Goal: Participate in discussion: Engage in conversation with other users on a specific topic

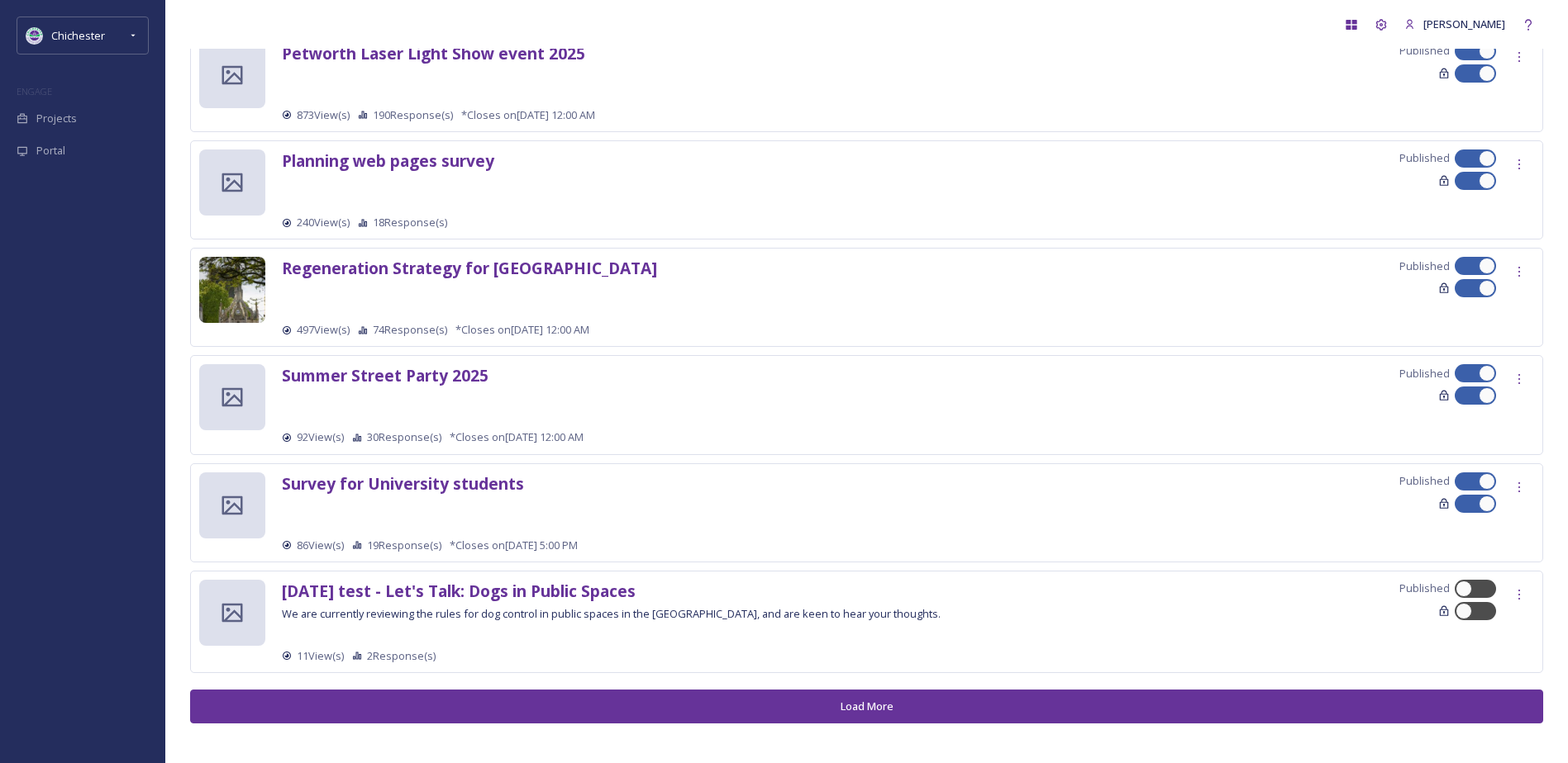
scroll to position [1612, 0]
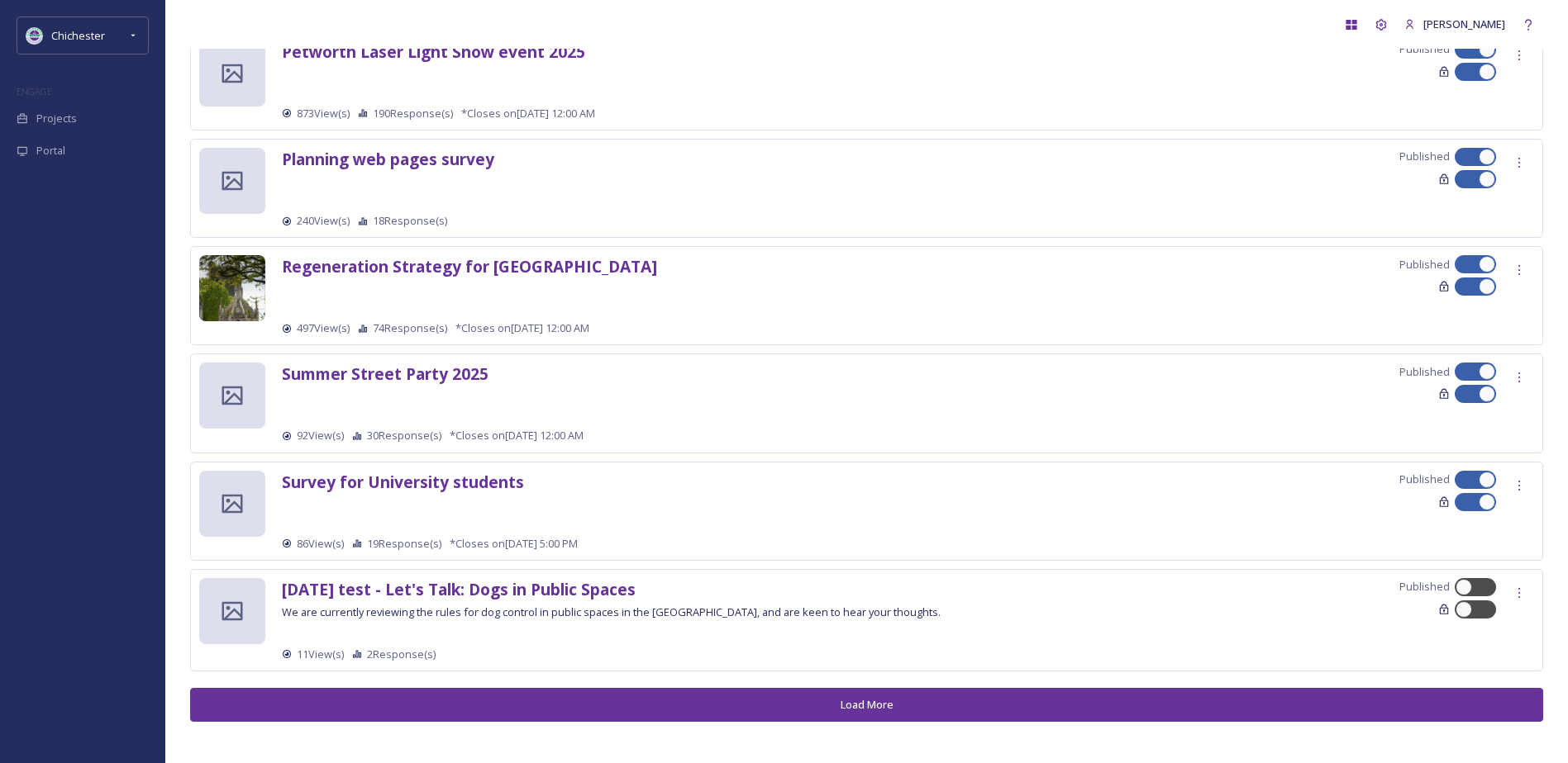
drag, startPoint x: 377, startPoint y: 694, endPoint x: 371, endPoint y: 667, distance: 27.7
click at [377, 694] on button "Load More" at bounding box center [866, 705] width 1353 height 34
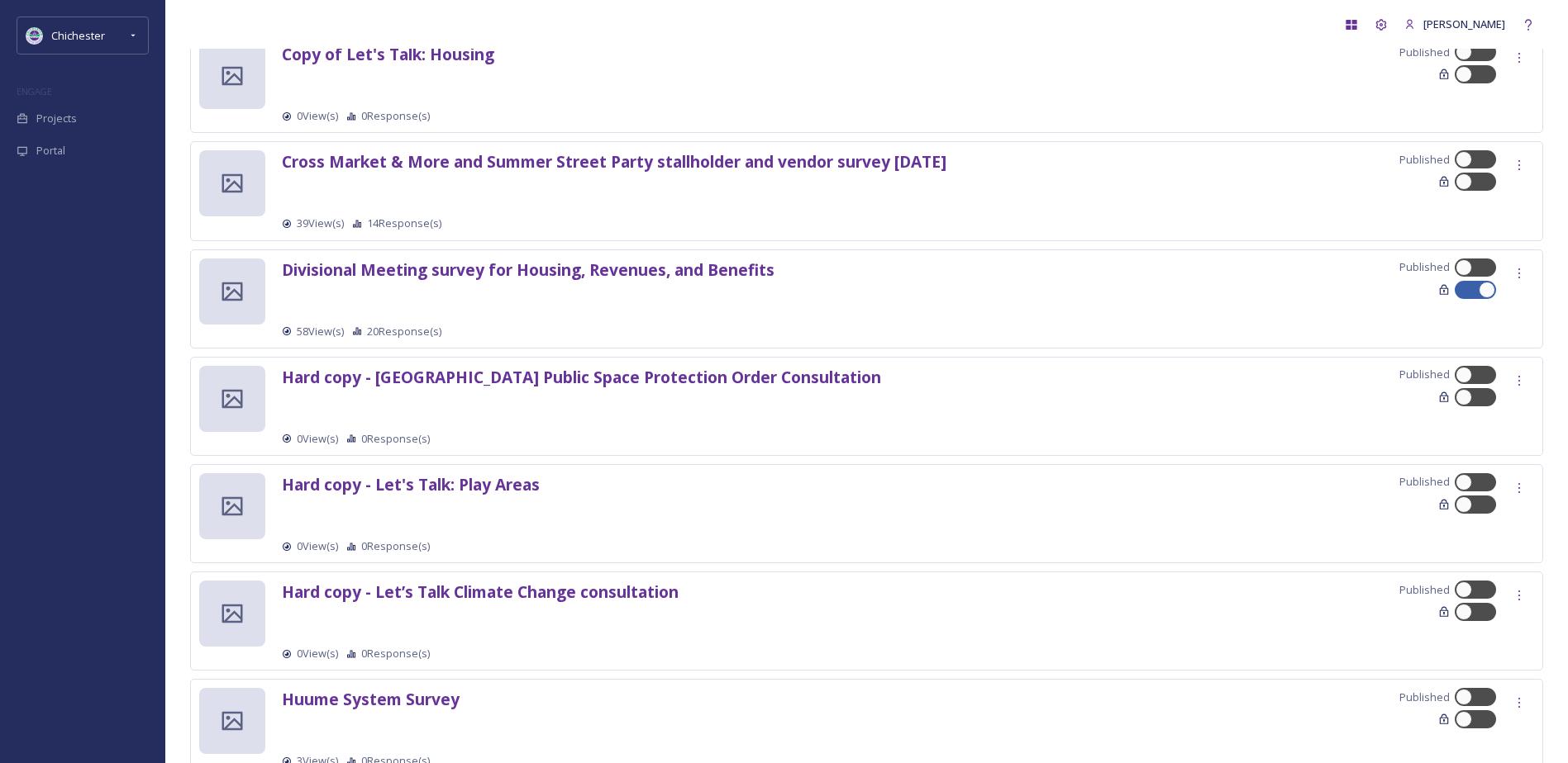
scroll to position [3099, 0]
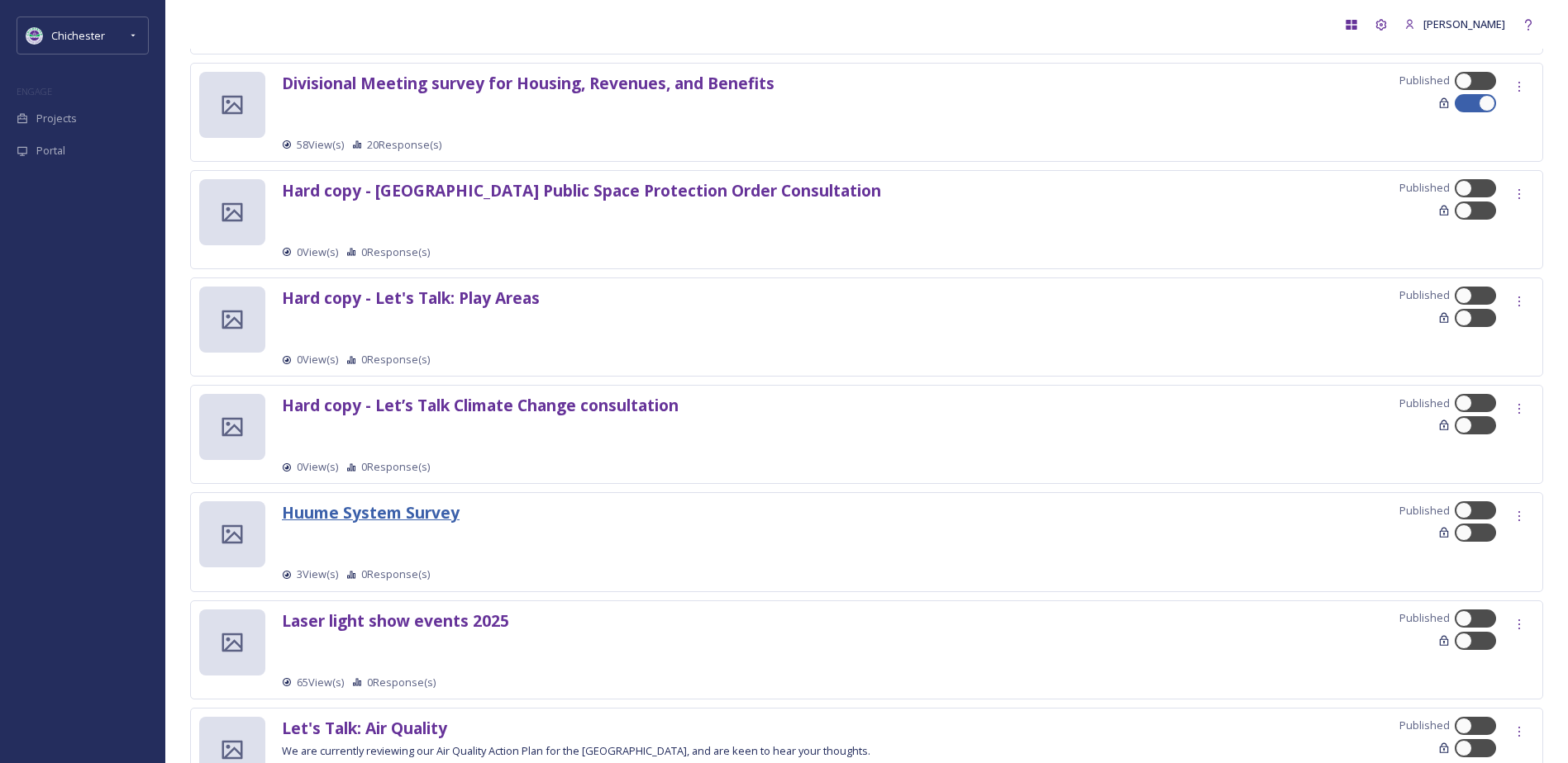
click at [352, 510] on strong "Huume System Survey" at bounding box center [371, 512] width 177 height 22
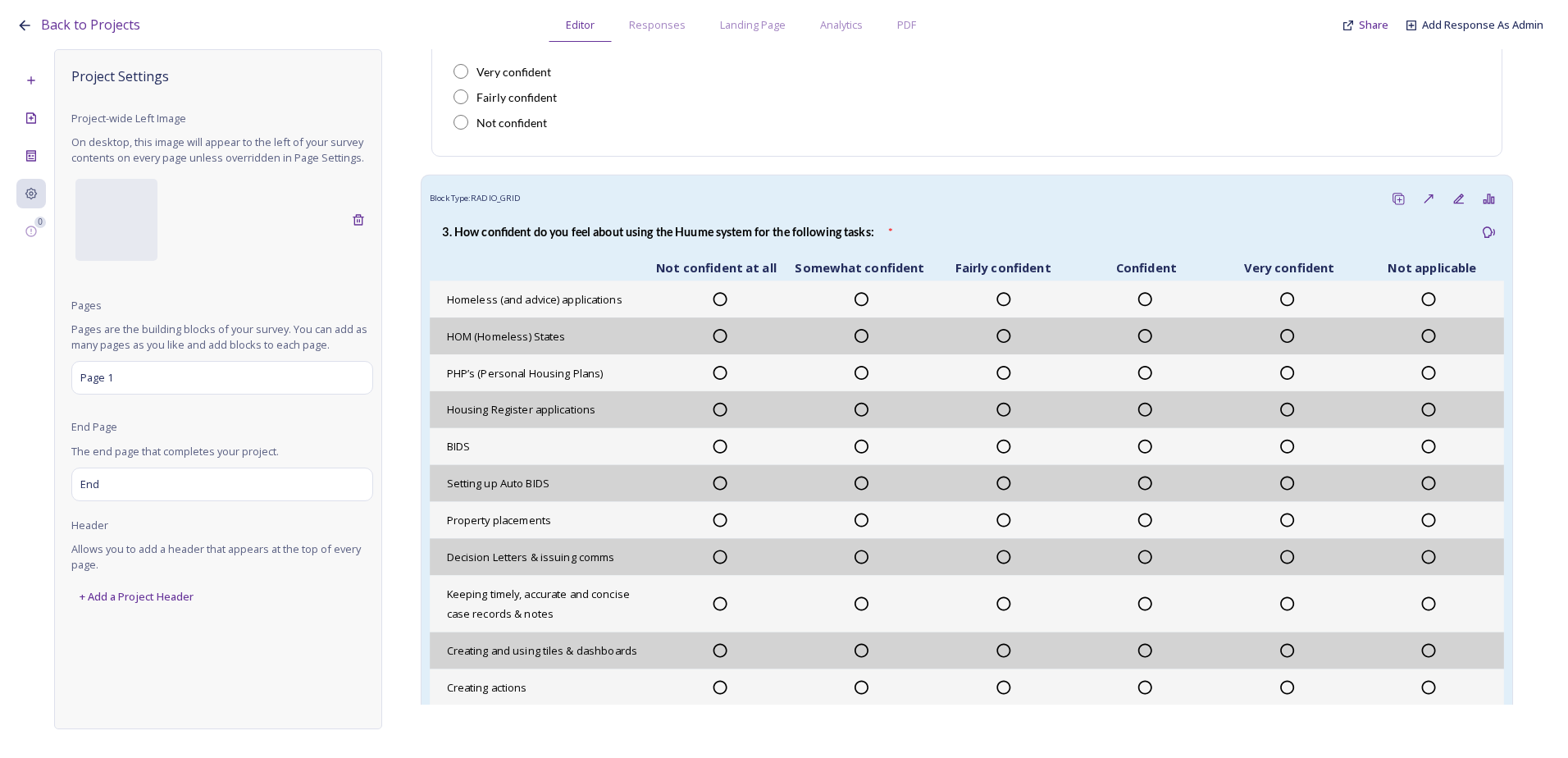
scroll to position [575, 0]
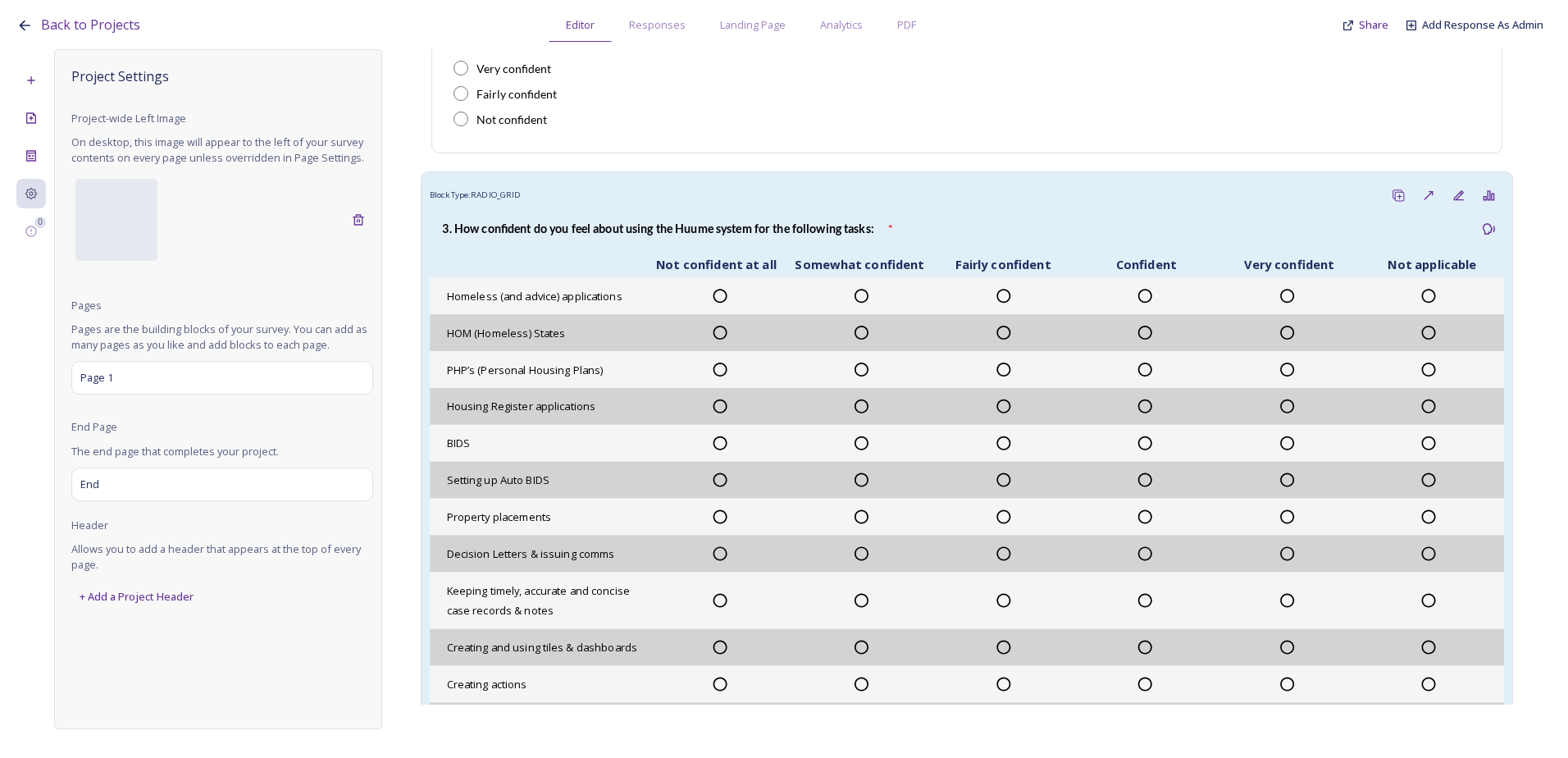
click at [573, 365] on span "PHP’s (Personal Housing Plans)" at bounding box center [526, 369] width 157 height 15
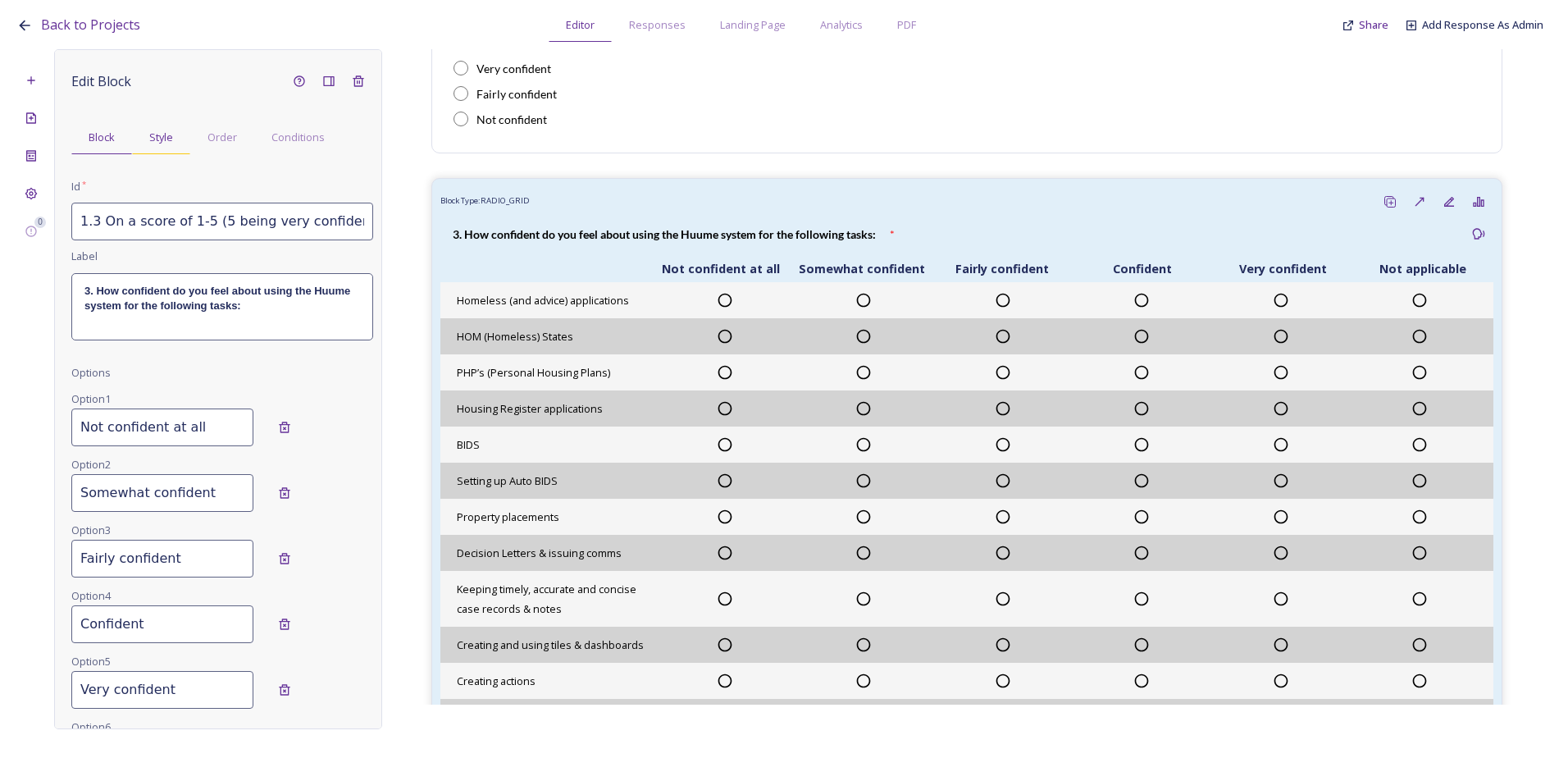
click at [180, 132] on div "Style" at bounding box center [160, 138] width 58 height 34
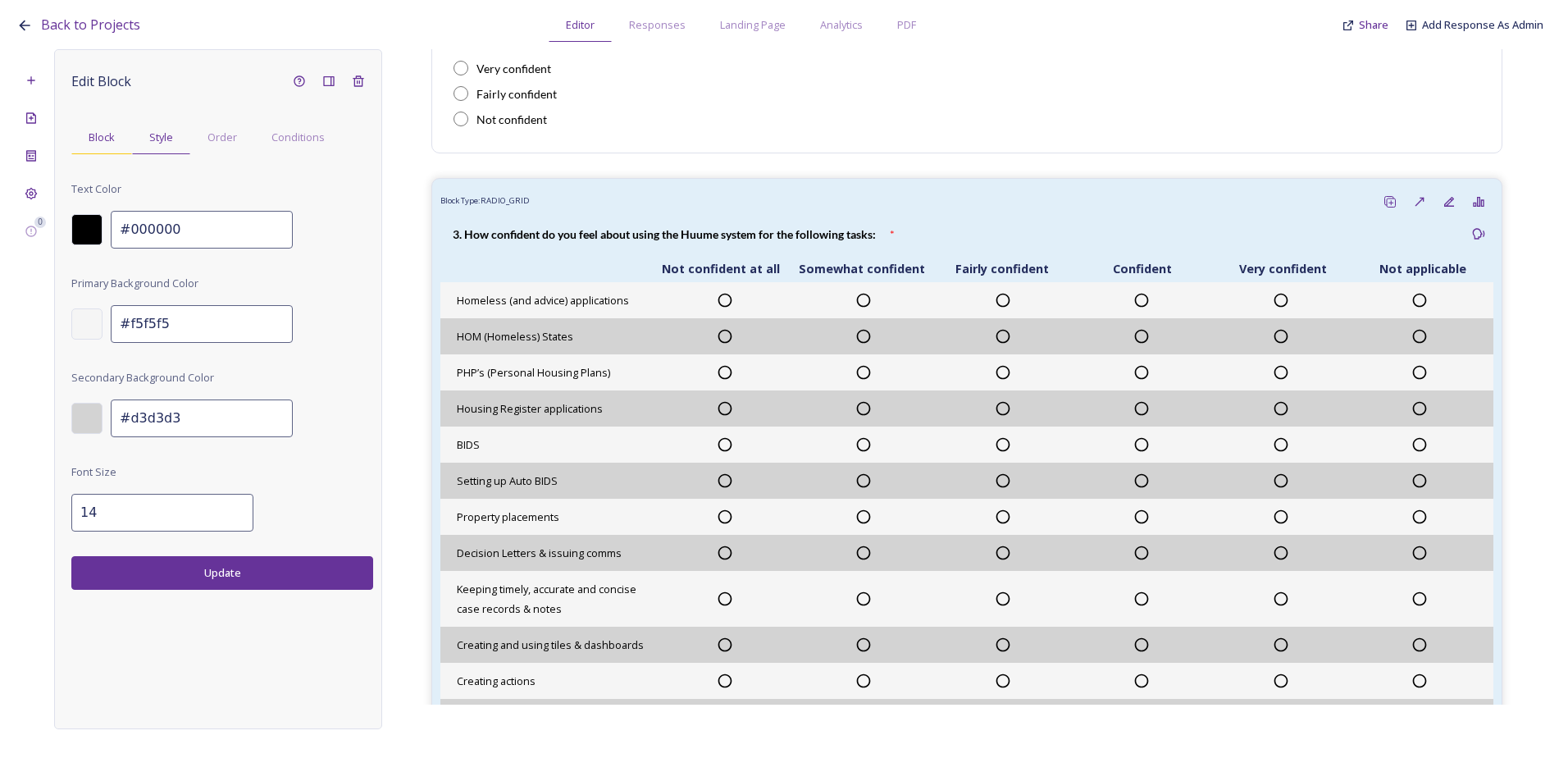
click at [88, 132] on div "Block" at bounding box center [101, 138] width 60 height 34
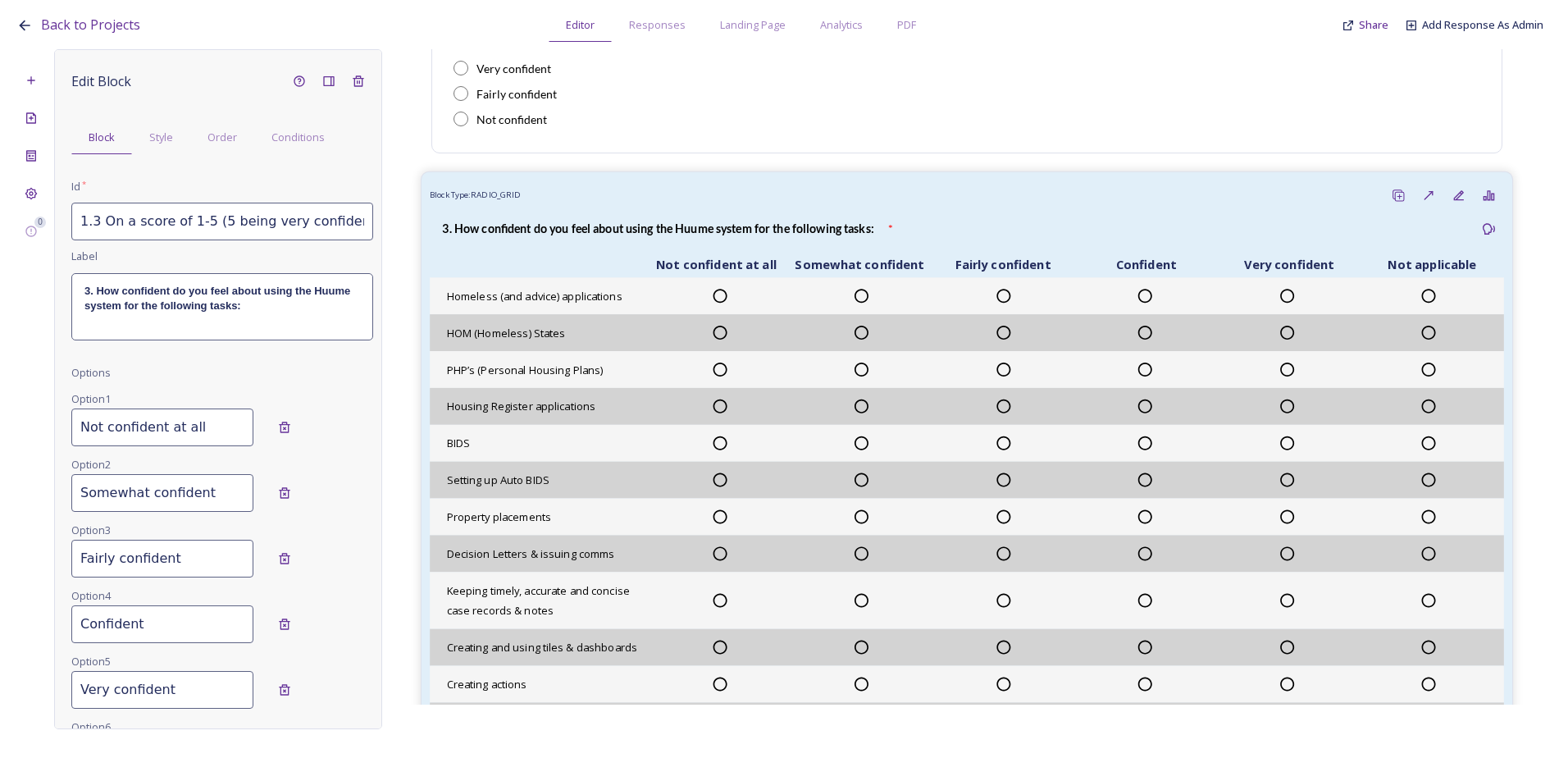
click at [606, 354] on div "PHP’s (Personal Housing Plans)" at bounding box center [967, 370] width 1074 height 37
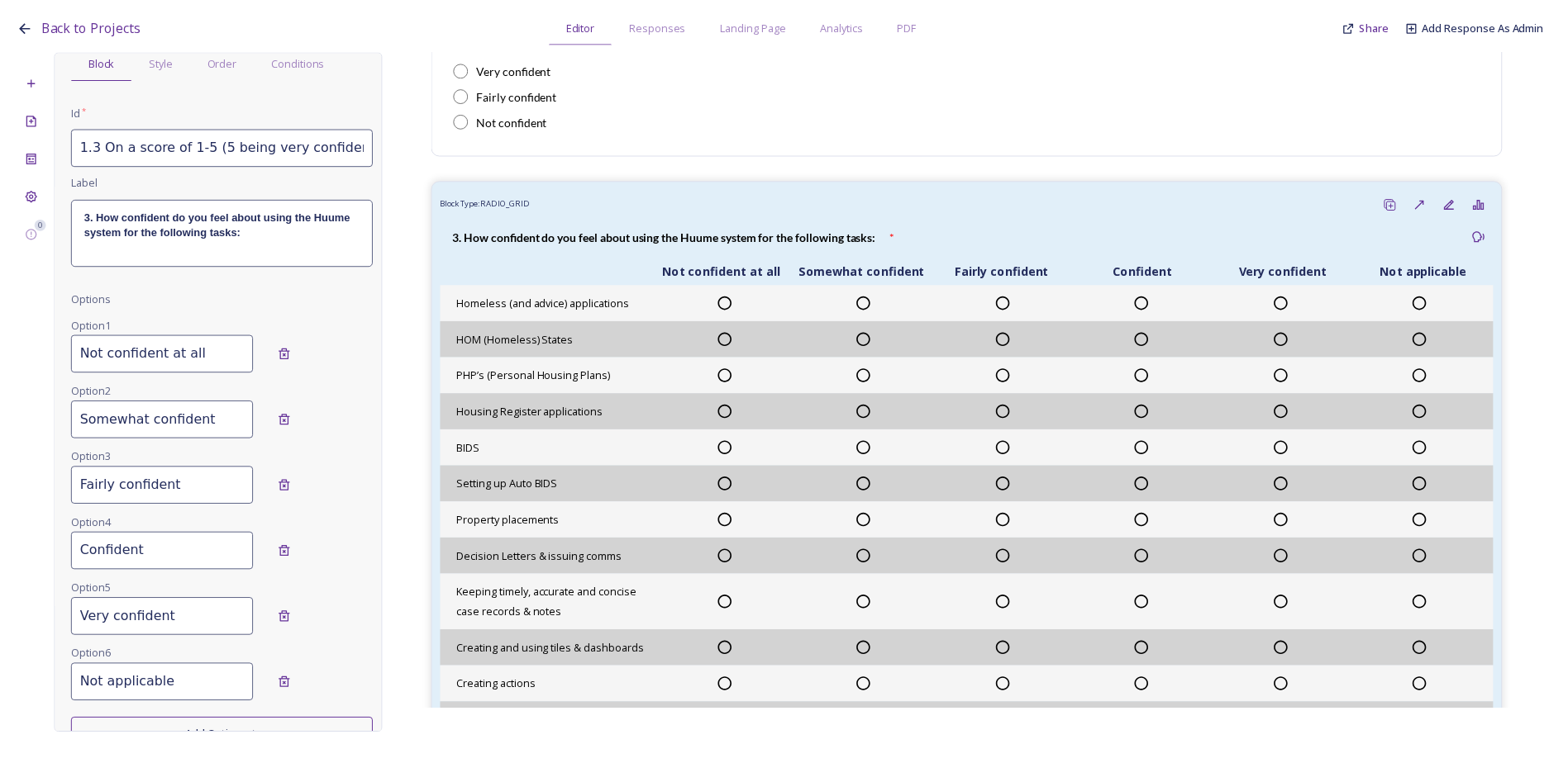
scroll to position [0, 0]
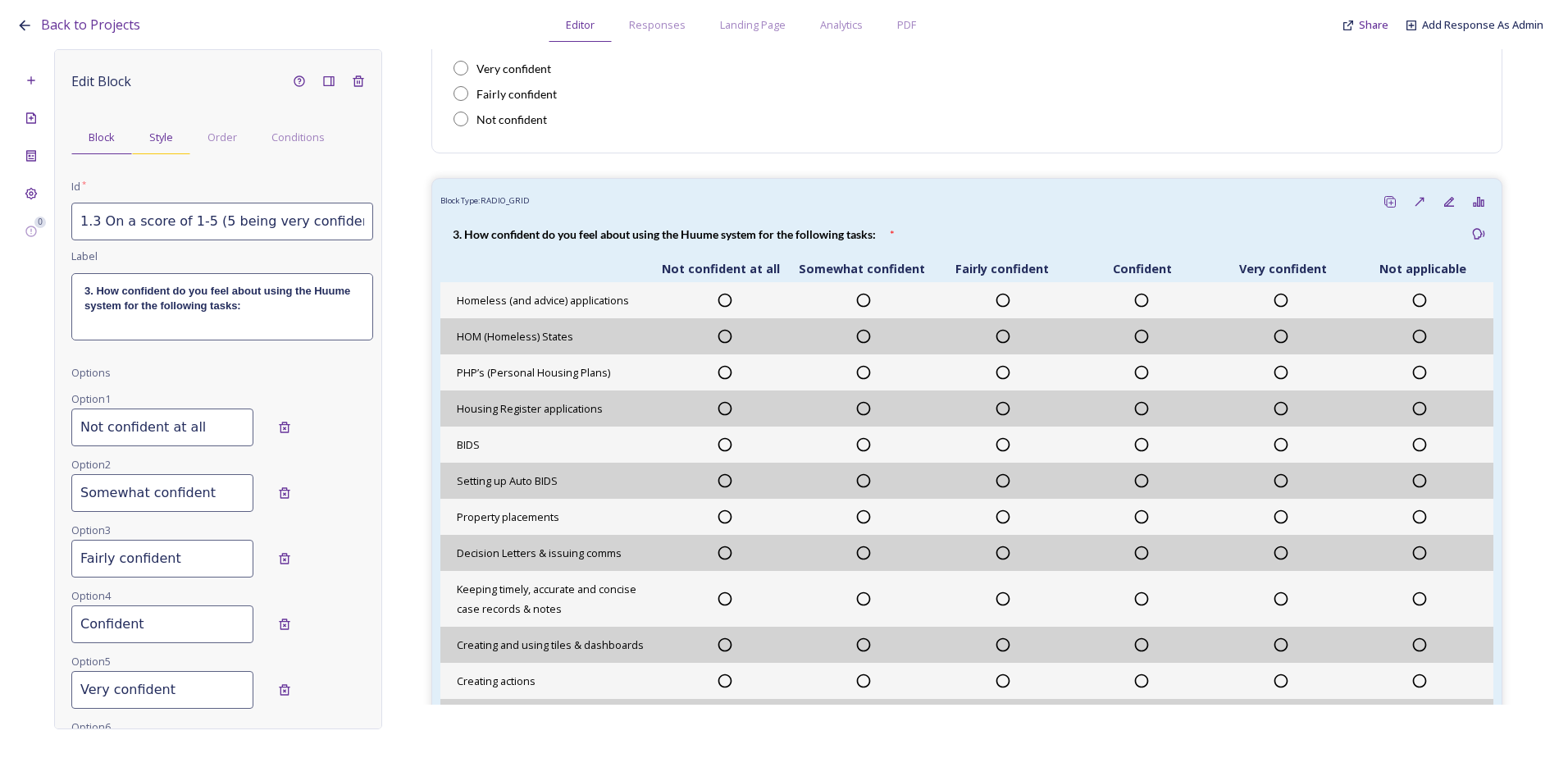
click at [154, 134] on span "Style" at bounding box center [161, 138] width 24 height 16
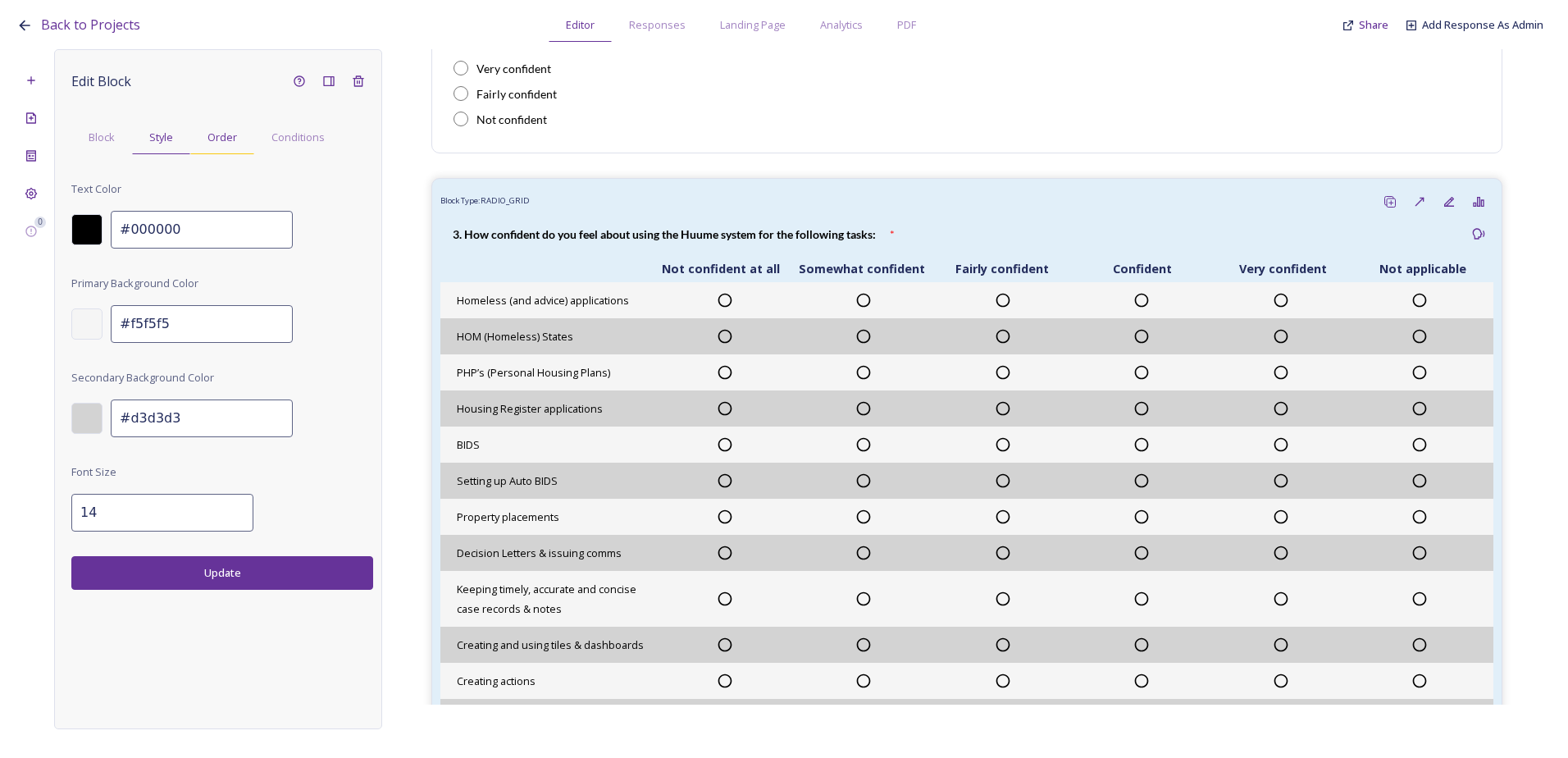
click at [207, 137] on span "Order" at bounding box center [221, 138] width 29 height 16
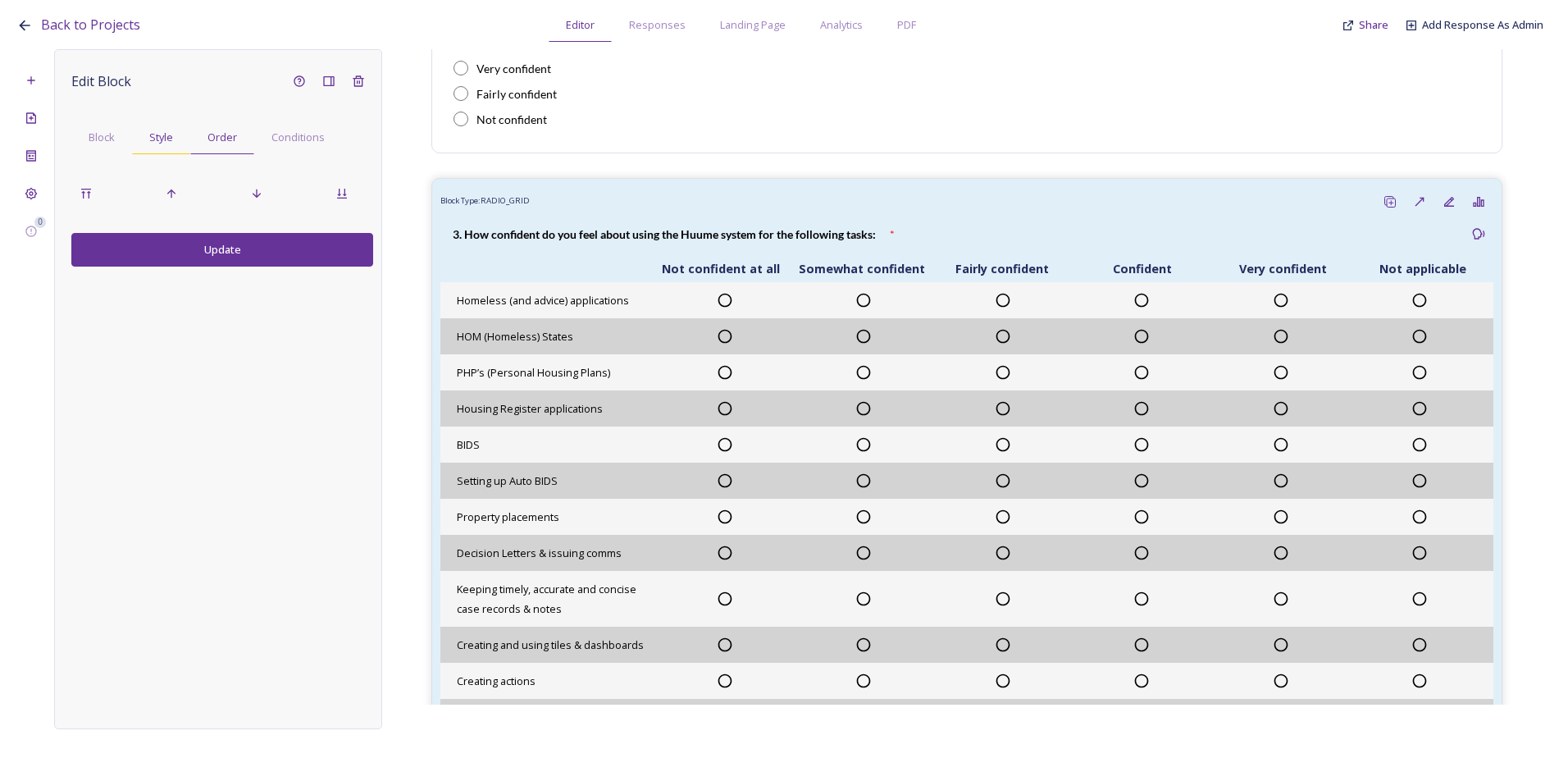
click at [174, 137] on div "Style" at bounding box center [160, 138] width 58 height 34
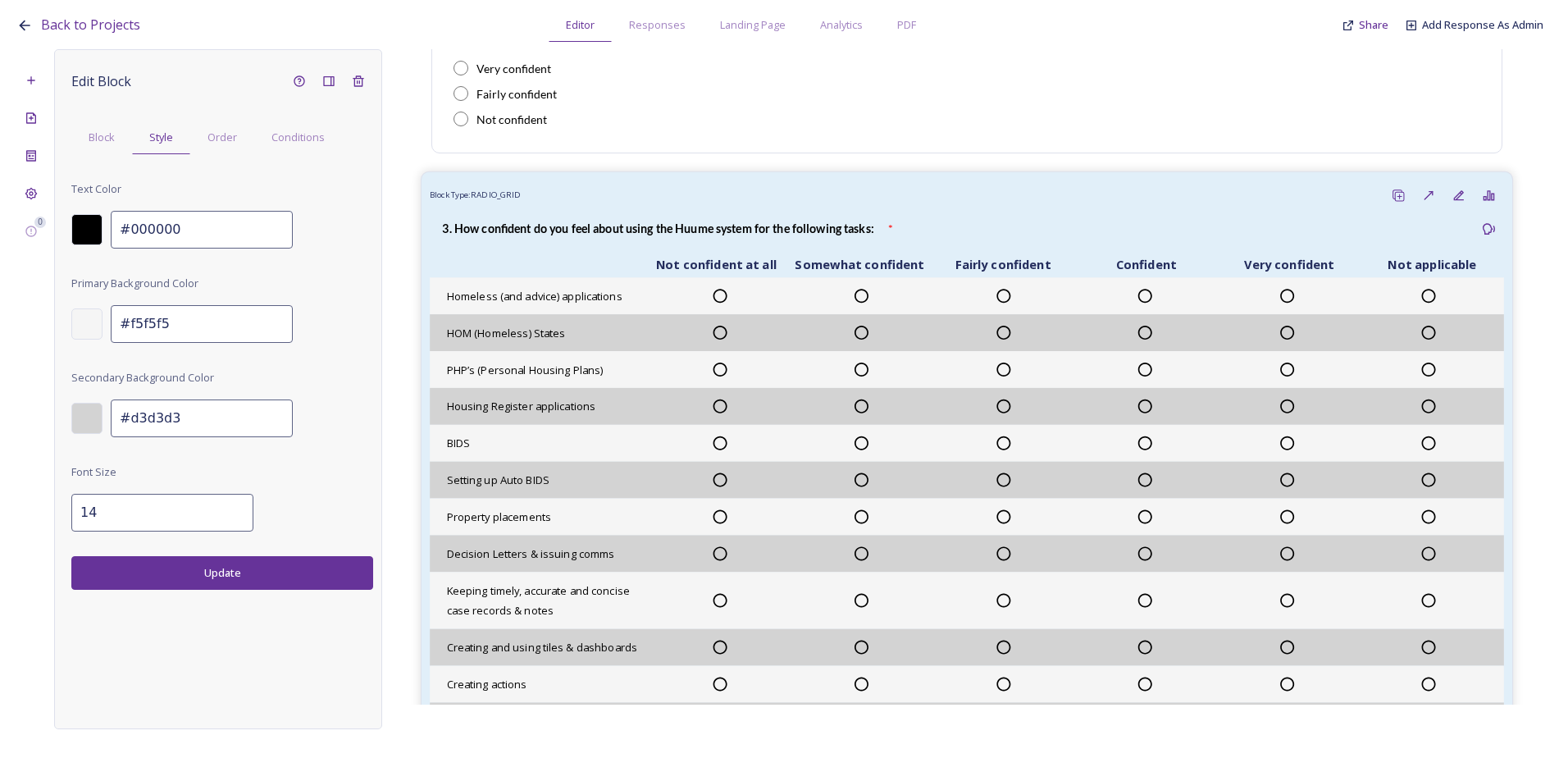
click at [543, 375] on span "PHP’s (Personal Housing Plans)" at bounding box center [526, 369] width 157 height 15
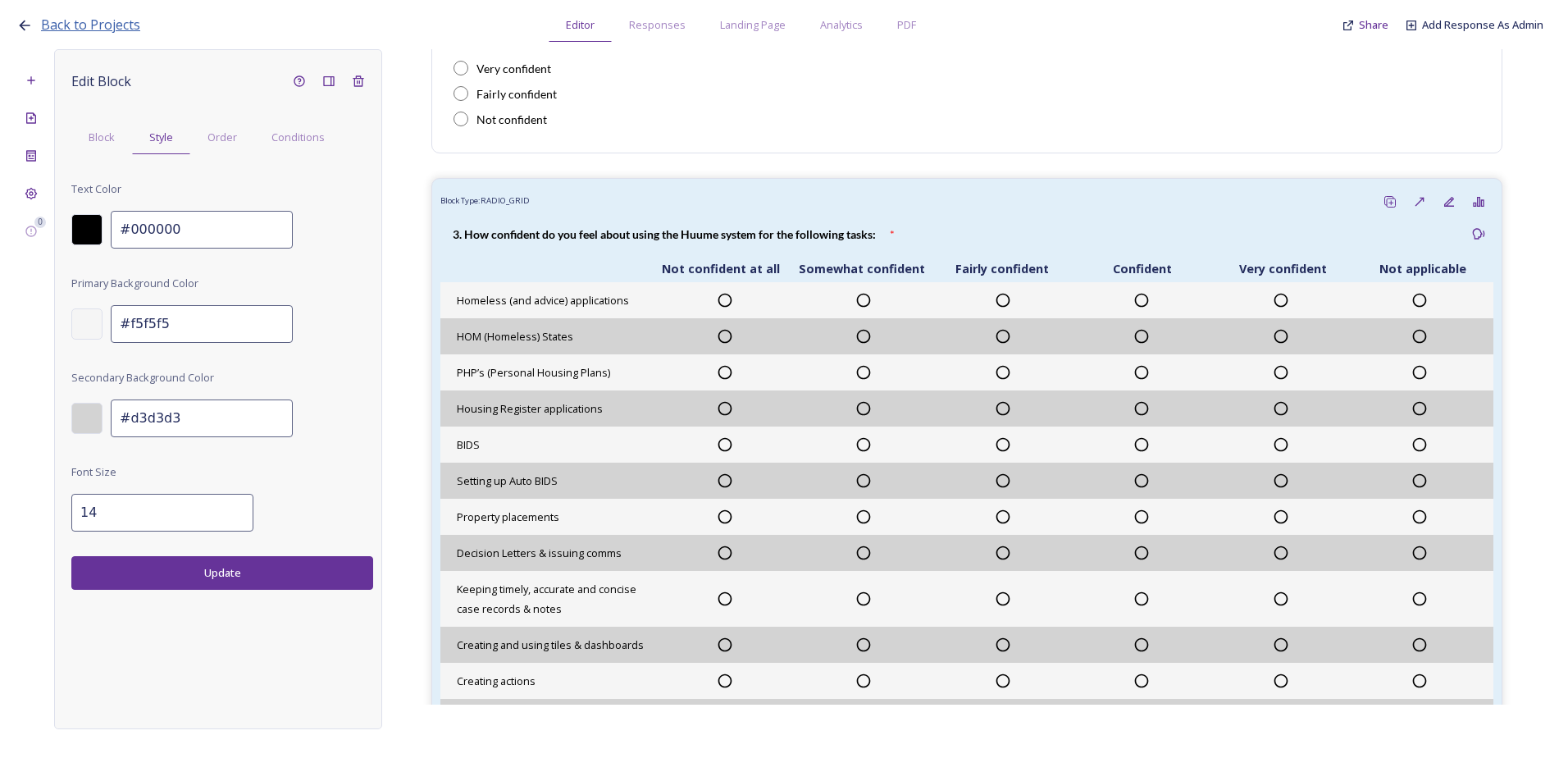
click at [100, 28] on span "Back to Projects" at bounding box center [91, 25] width 100 height 18
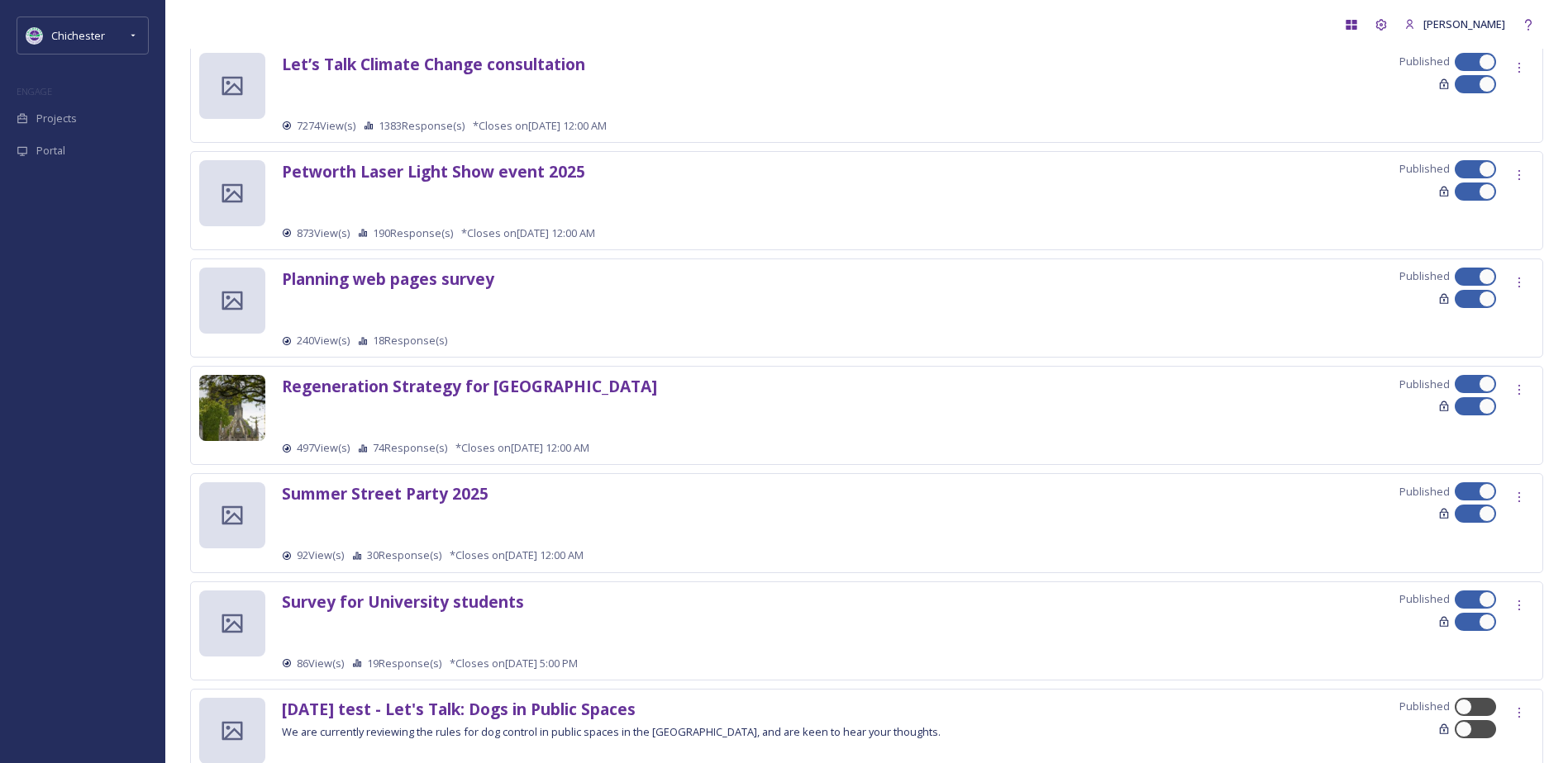
scroll to position [1612, 0]
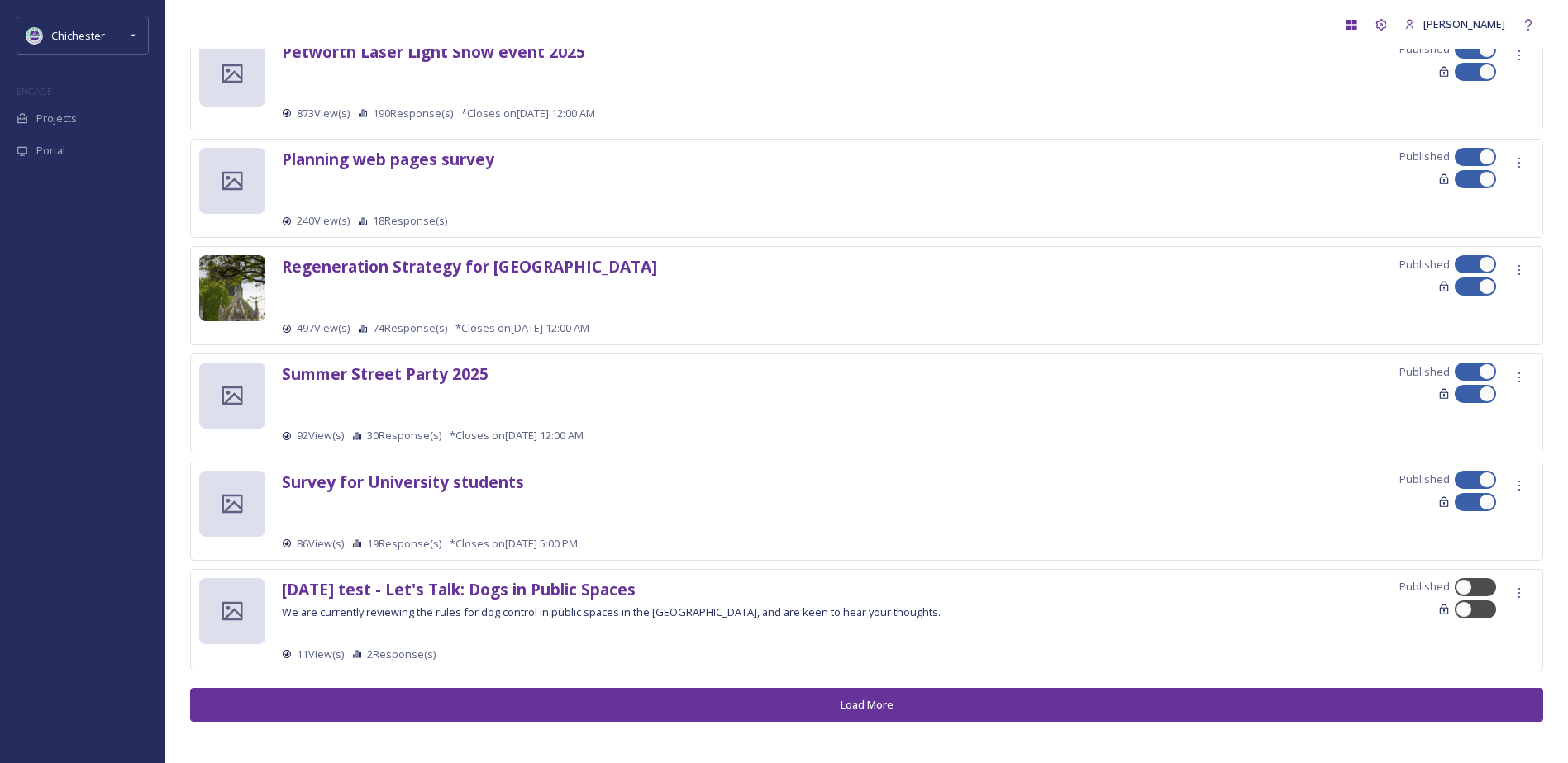
click at [675, 709] on button "Load More" at bounding box center [866, 705] width 1353 height 34
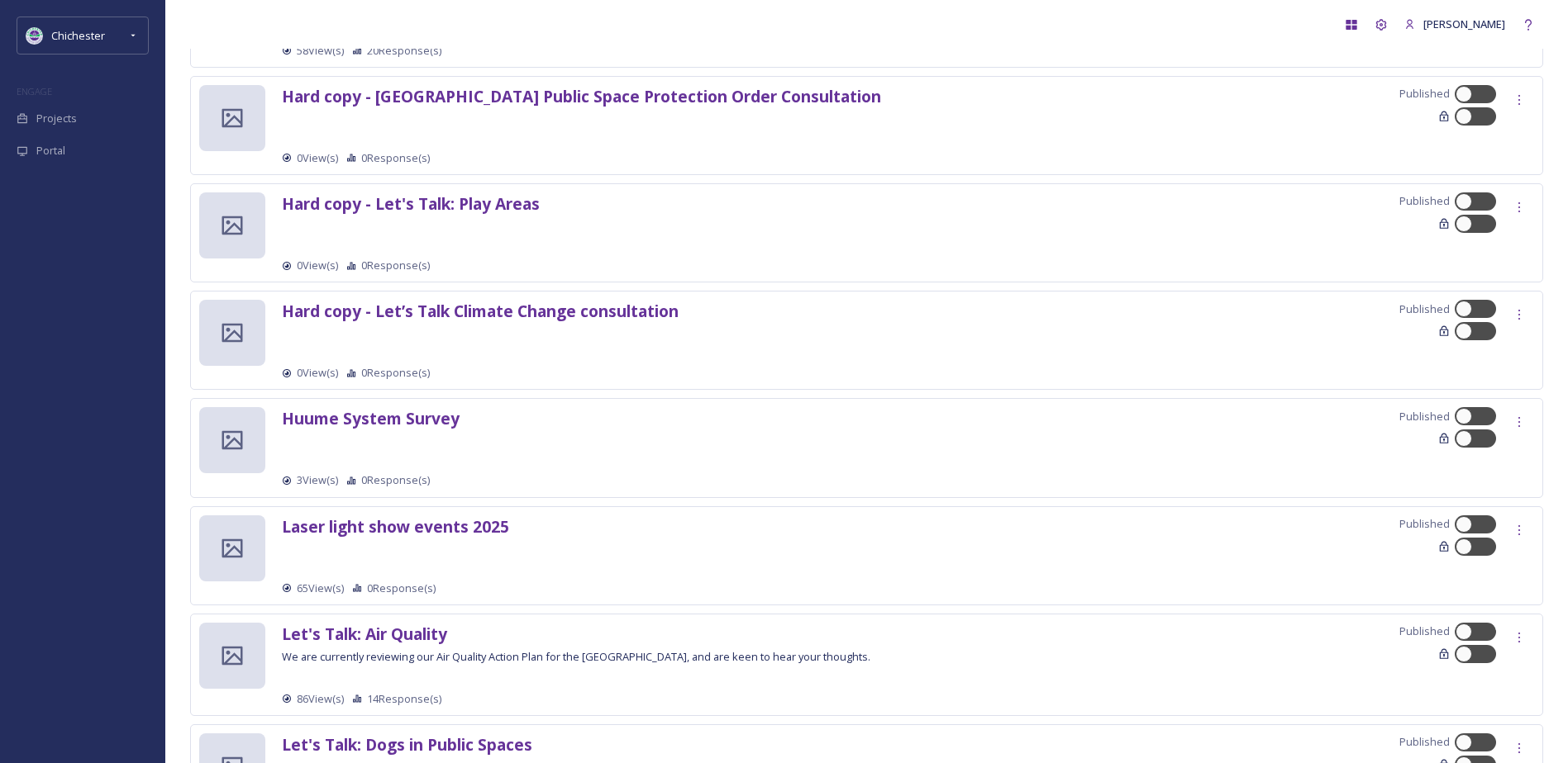
scroll to position [3182, 0]
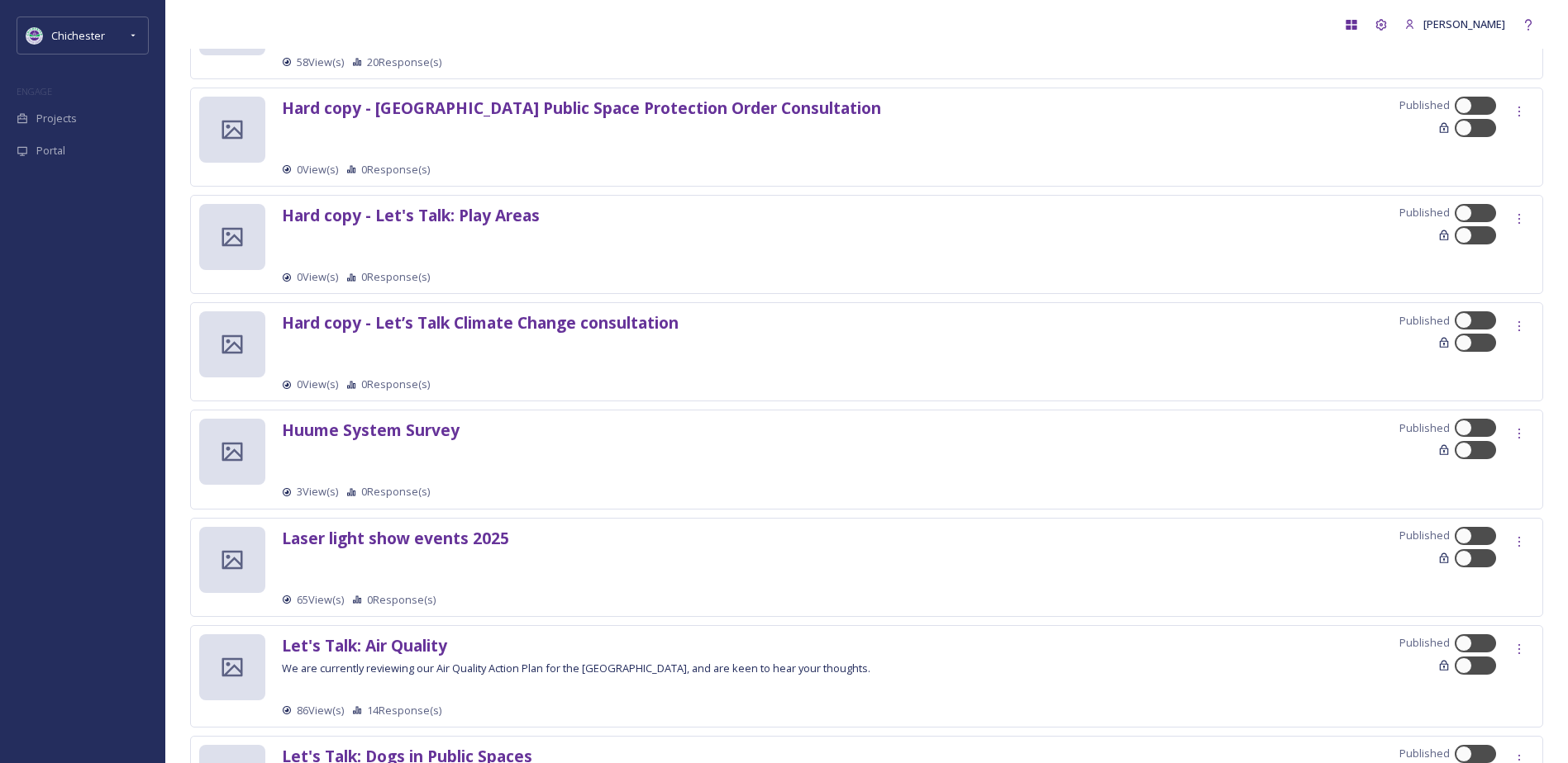
click at [1477, 416] on div "Huume System Survey Published 3 View(s) 0 Response(s)" at bounding box center [866, 459] width 1353 height 99
click at [1471, 419] on div at bounding box center [1475, 428] width 41 height 18
checkbox input "true"
click at [1473, 452] on div at bounding box center [1475, 450] width 41 height 18
checkbox input "true"
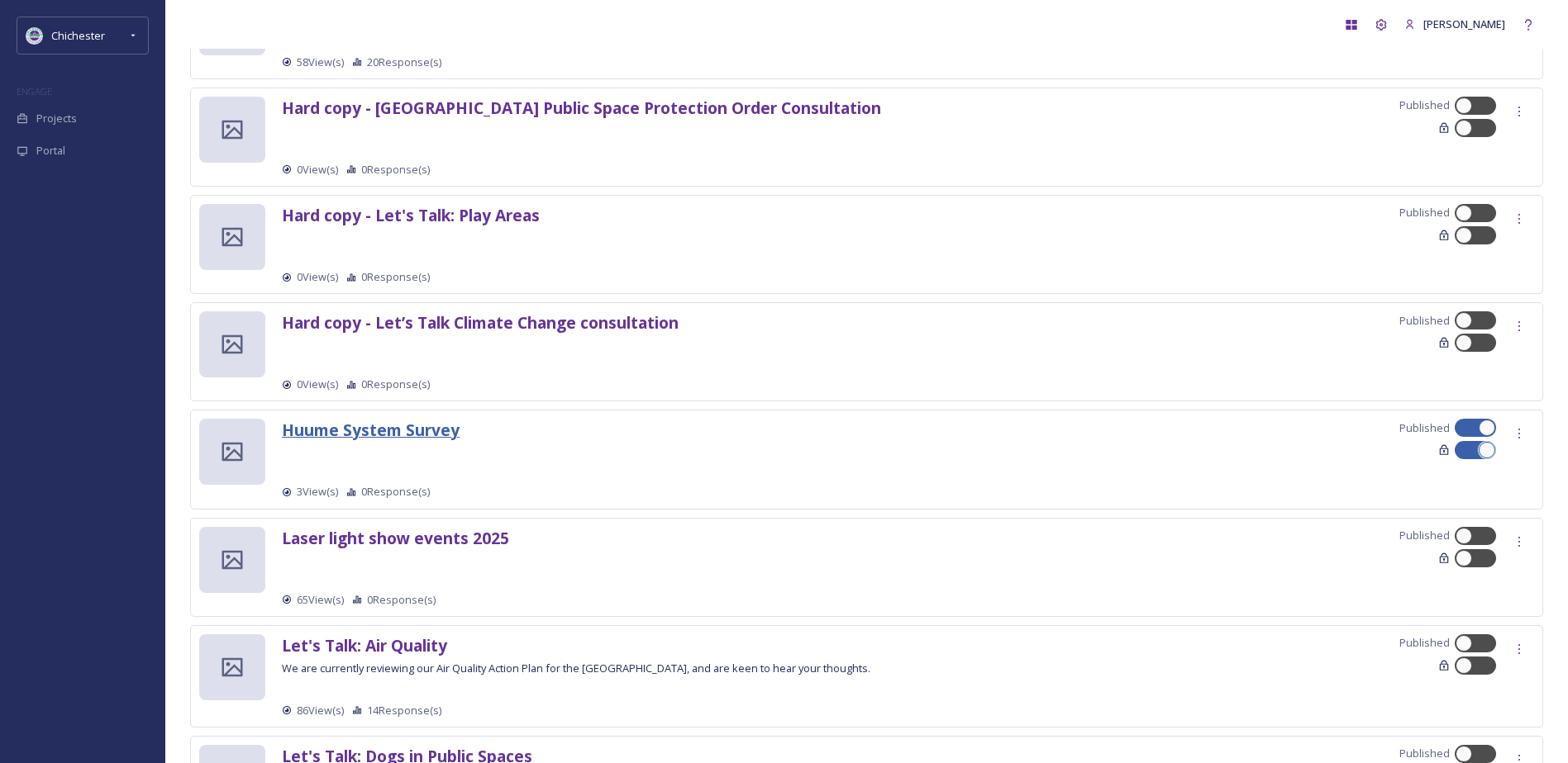
click at [374, 422] on strong "Huume System Survey" at bounding box center [371, 430] width 177 height 22
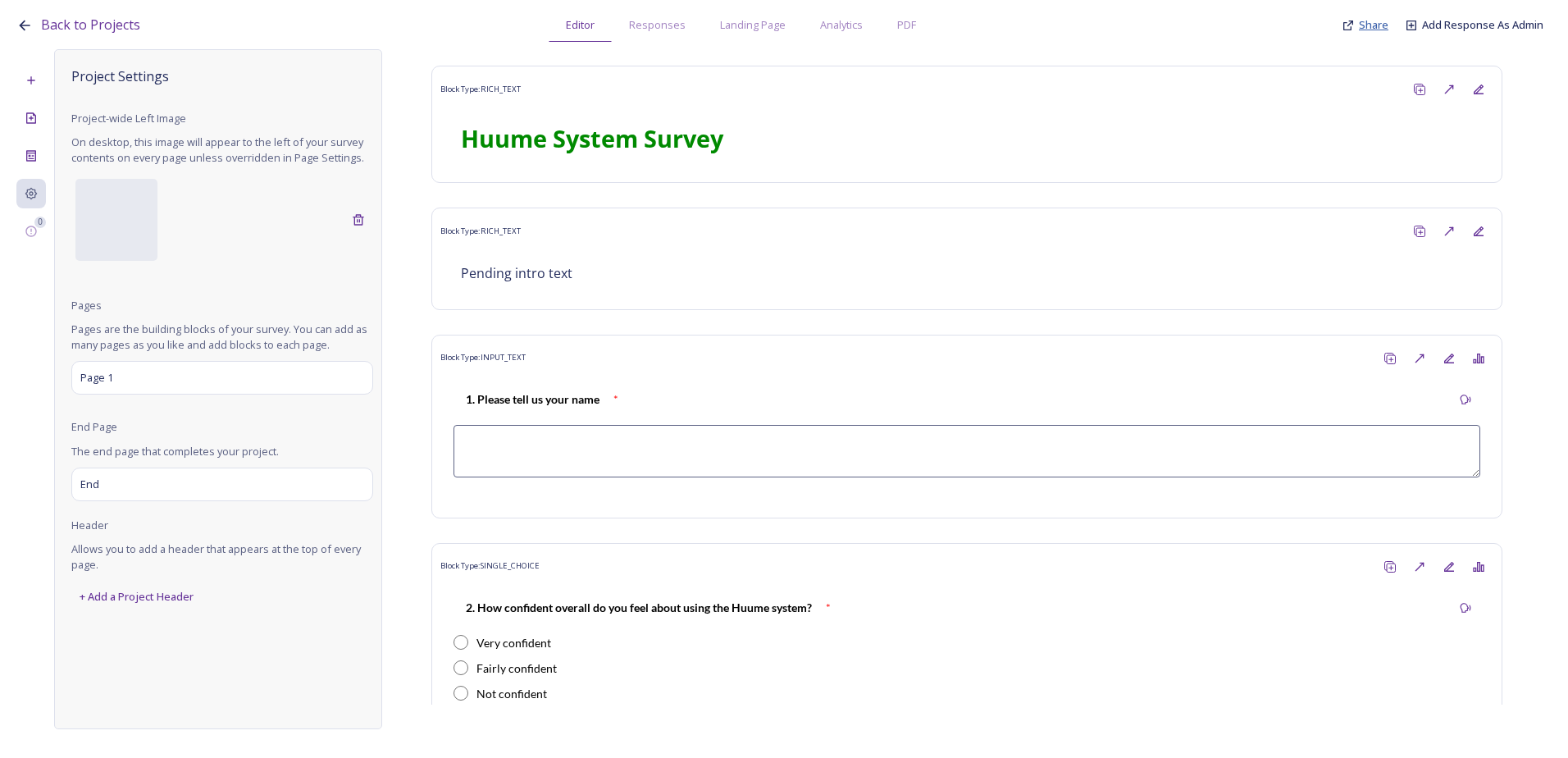
click at [1372, 22] on span "Share" at bounding box center [1373, 24] width 29 height 15
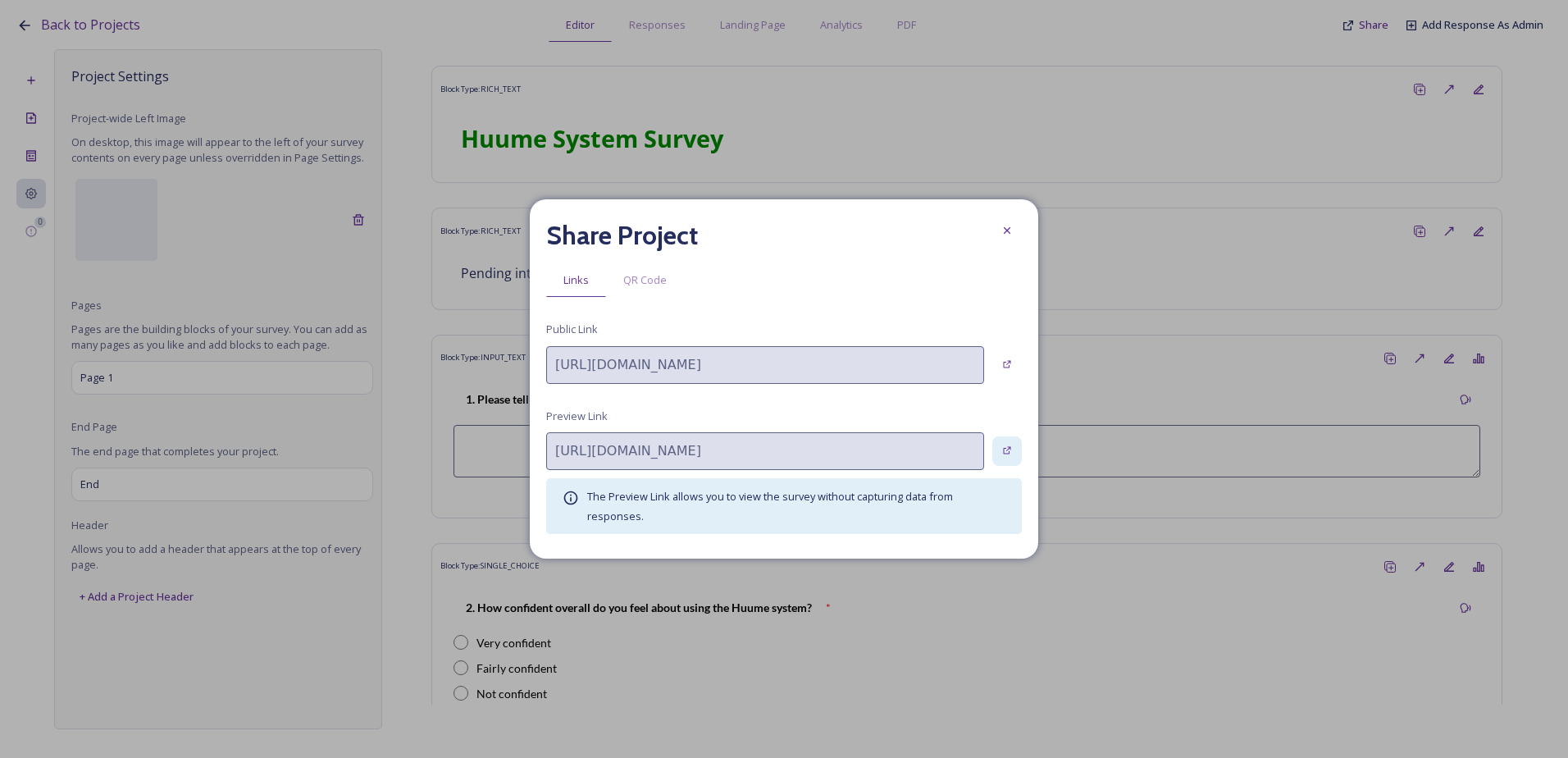
click at [1011, 457] on div at bounding box center [1007, 451] width 29 height 29
click at [1009, 232] on icon at bounding box center [1007, 230] width 6 height 6
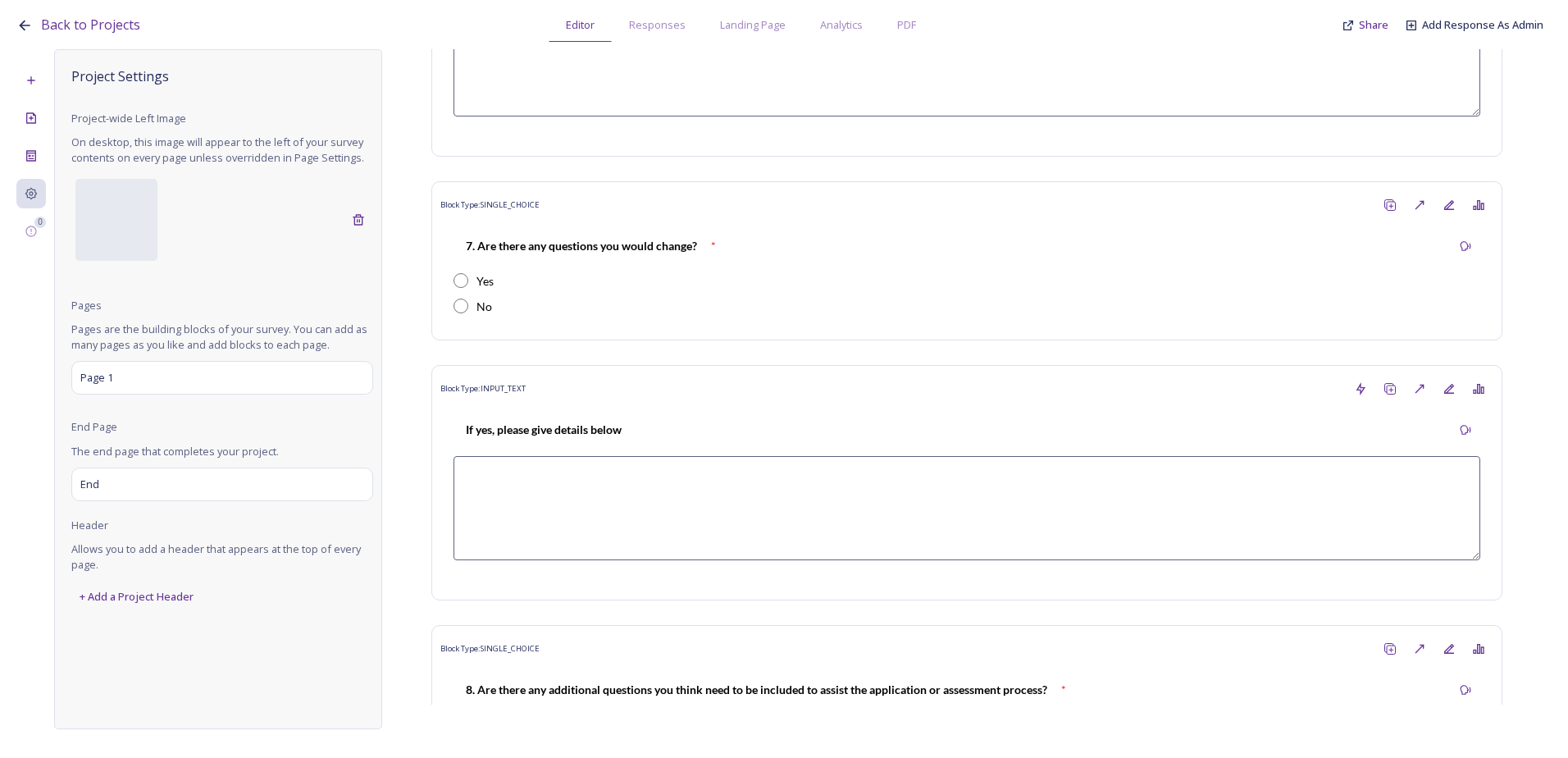
scroll to position [2790, 0]
